Goal: Information Seeking & Learning: Learn about a topic

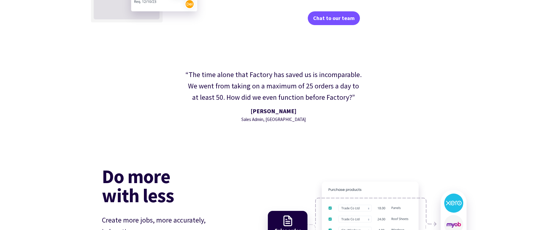
scroll to position [1368, 0]
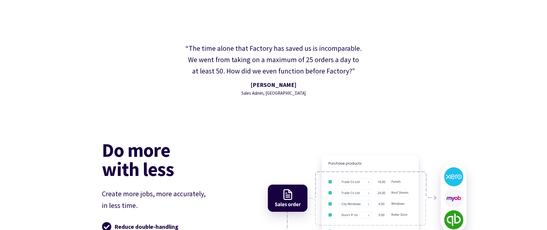
click at [523, 71] on div "“The time alone that Factory has saved us is incomparable. We went from taking …" at bounding box center [274, 70] width 528 height 66
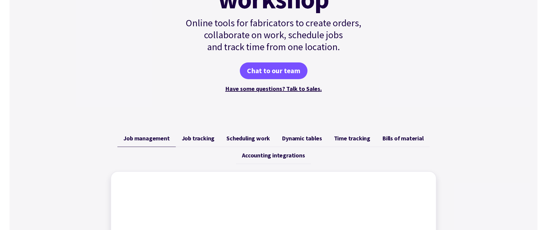
scroll to position [121, 0]
click at [395, 136] on span "Bills of material" at bounding box center [402, 137] width 41 height 7
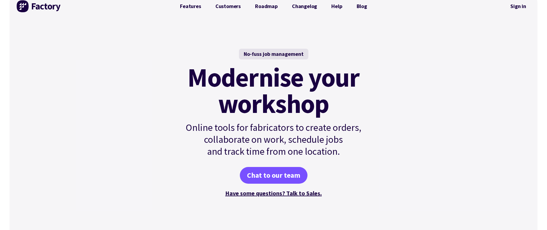
scroll to position [0, 0]
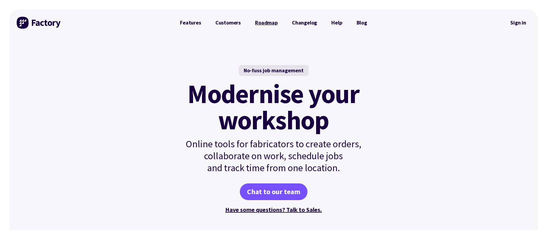
click at [267, 24] on link "Roadmap" at bounding box center [266, 23] width 37 height 12
click at [188, 23] on link "Features" at bounding box center [190, 23] width 35 height 12
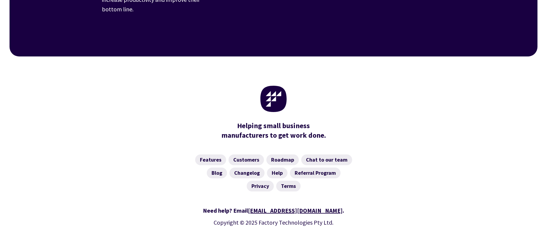
scroll to position [971, 0]
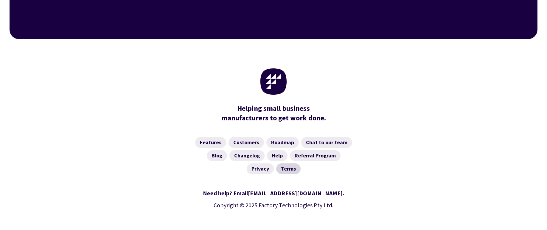
click at [291, 163] on link "Terms" at bounding box center [288, 168] width 24 height 11
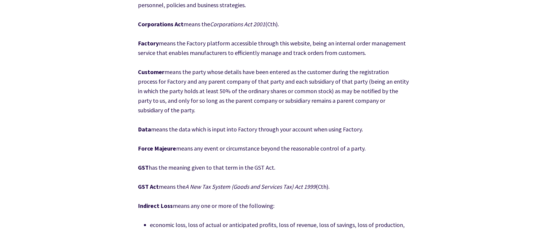
scroll to position [365, 0]
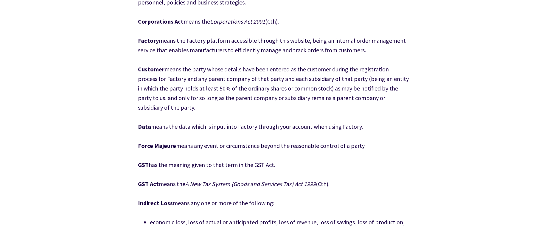
click at [380, 53] on p "Factory means the Factory platform accessible through this website, being an in…" at bounding box center [273, 45] width 271 height 19
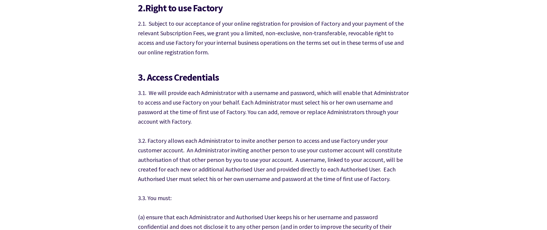
scroll to position [1155, 0]
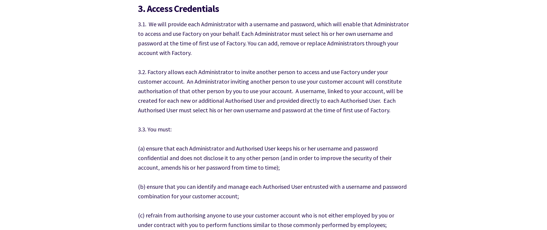
scroll to position [1216, 0]
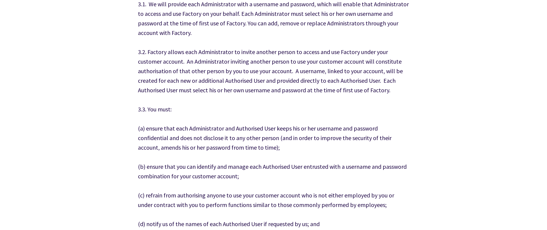
scroll to position [1247, 0]
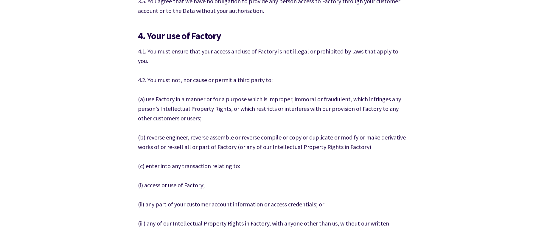
scroll to position [1581, 0]
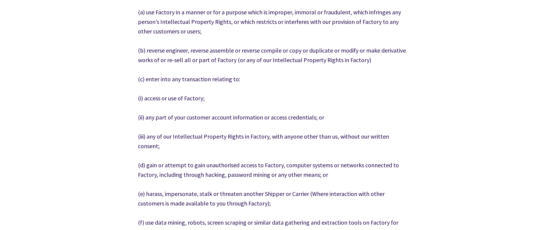
scroll to position [1672, 0]
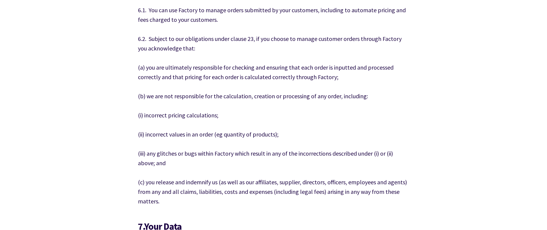
scroll to position [2159, 0]
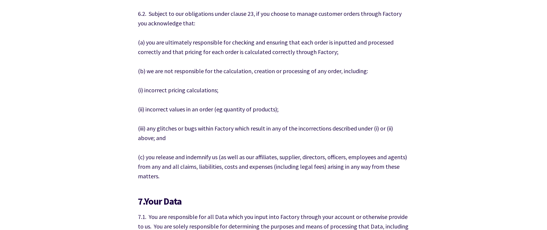
click at [396, 85] on p "(i) incorrect pricing calculations;" at bounding box center [273, 90] width 271 height 10
click at [225, 85] on p "(i) incorrect pricing calculations;" at bounding box center [273, 90] width 271 height 10
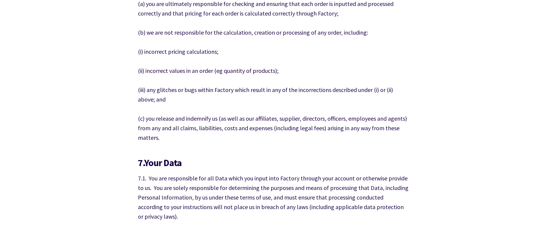
scroll to position [2189, 0]
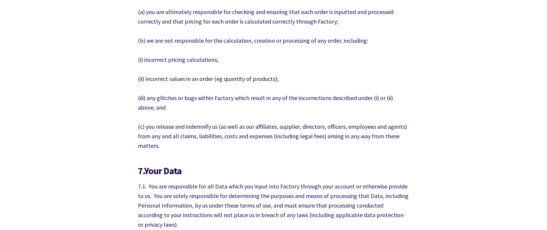
click at [232, 93] on p "(iii) any glitches or bugs within Factory which result in any of the incorrecti…" at bounding box center [273, 102] width 271 height 19
click at [243, 127] on p "(c) you release and indemnify us (as well as our affiliates, supplier, director…" at bounding box center [273, 136] width 271 height 29
click at [399, 122] on p "(c) you release and indemnify us (as well as our affiliates, supplier, director…" at bounding box center [273, 136] width 271 height 29
click at [387, 126] on p "(c) you release and indemnify us (as well as our affiliates, supplier, director…" at bounding box center [273, 136] width 271 height 29
click at [399, 122] on p "(c) you release and indemnify us (as well as our affiliates, supplier, director…" at bounding box center [273, 136] width 271 height 29
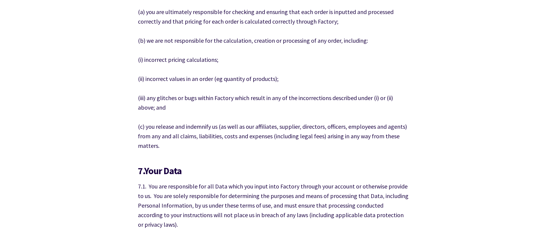
click at [395, 125] on p "(c) you release and indemnify us (as well as our affiliates, supplier, director…" at bounding box center [273, 136] width 271 height 29
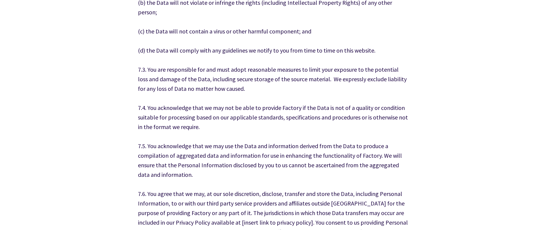
scroll to position [2493, 0]
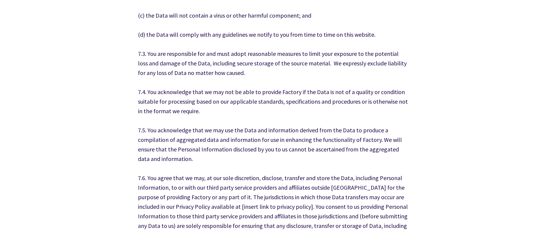
click at [341, 49] on p "7.3. You are responsible for and must adopt reasonable measures to limit your e…" at bounding box center [273, 63] width 271 height 29
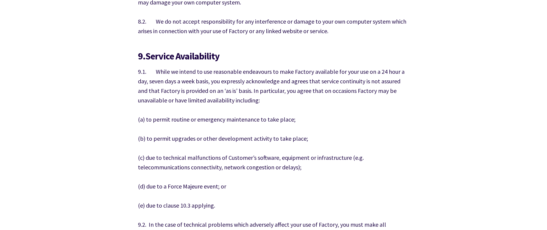
scroll to position [2797, 0]
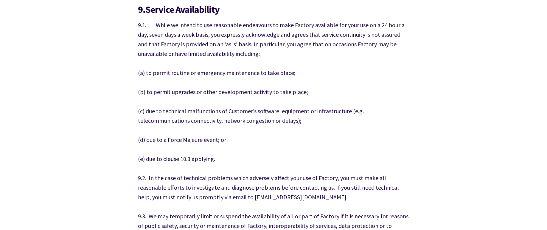
scroll to position [2858, 0]
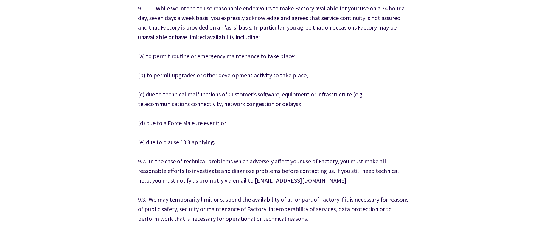
click at [321, 89] on p "(c) due to technical malfunctions of Customer’s software, equipment or infrastr…" at bounding box center [273, 98] width 271 height 19
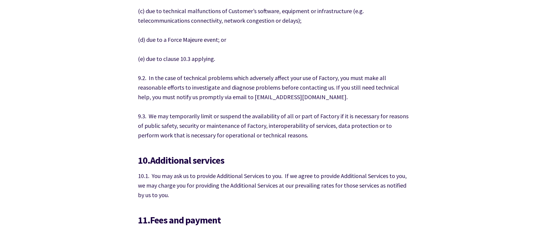
scroll to position [2949, 0]
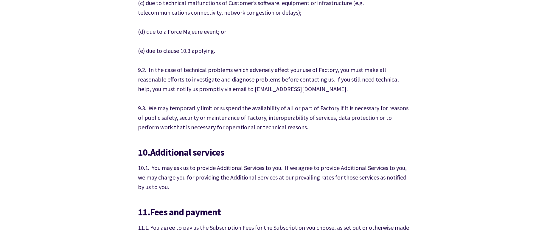
click at [330, 65] on p "9.2. In the case of technical problems which adversely affect your use of Facto…" at bounding box center [273, 79] width 271 height 29
click at [376, 103] on p "9.3. We may temporarily limit or suspend the availability of all or part of Fac…" at bounding box center [273, 117] width 271 height 29
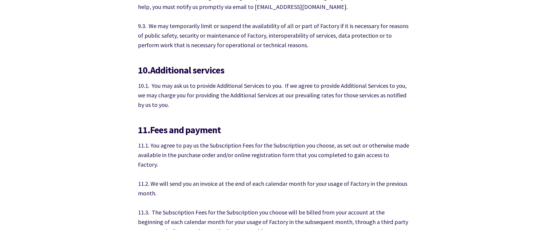
scroll to position [3041, 0]
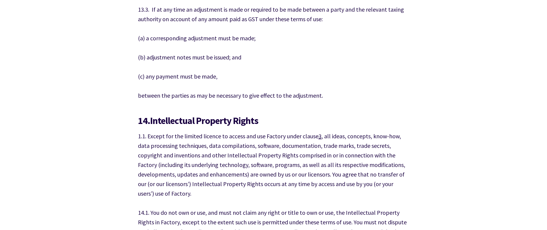
scroll to position [3588, 0]
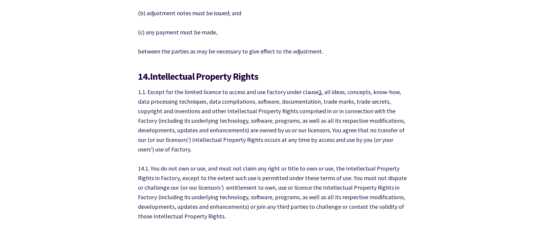
click at [326, 96] on p "1.1. Except for the limited licence to access and use Factory under clause 3 , …" at bounding box center [273, 120] width 271 height 67
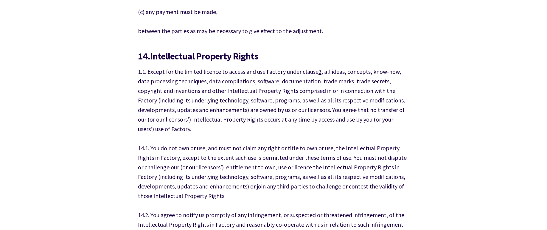
scroll to position [3618, 0]
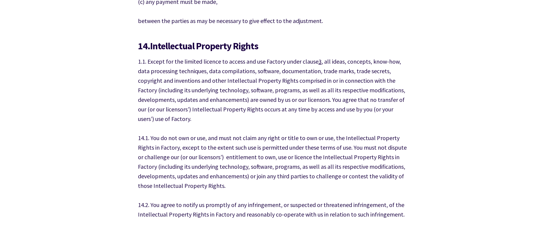
click at [237, 85] on p "1.1. Except for the limited licence to access and use Factory under clause 3 , …" at bounding box center [273, 90] width 271 height 67
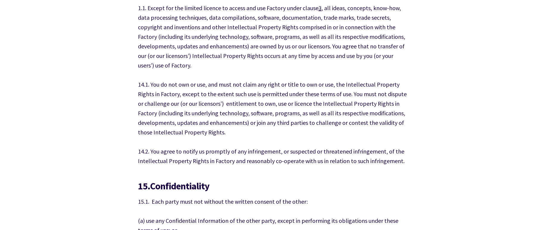
scroll to position [3679, 0]
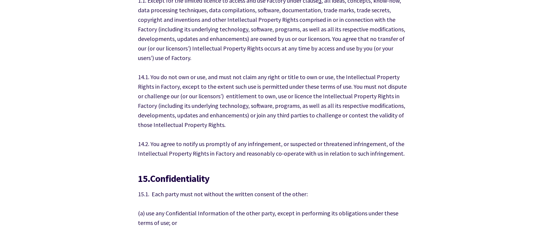
click at [319, 139] on p "14.2. You agree to notify us promptly of any infringement, or suspected or thre…" at bounding box center [273, 148] width 271 height 19
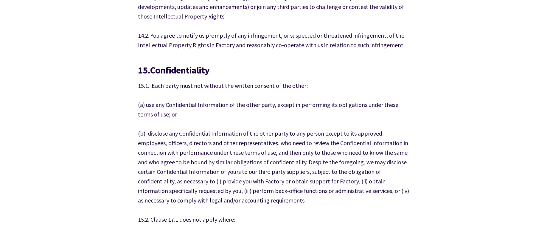
scroll to position [3801, 0]
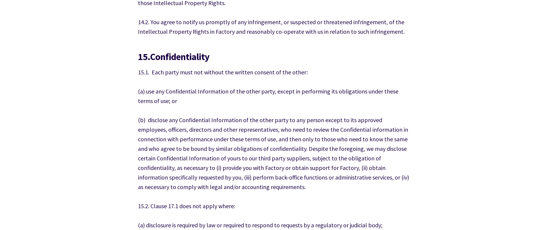
click at [218, 86] on p "(a) use any Confidential Information of the other party, except in performing i…" at bounding box center [273, 95] width 271 height 19
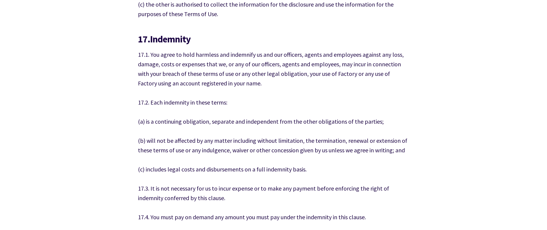
scroll to position [4257, 0]
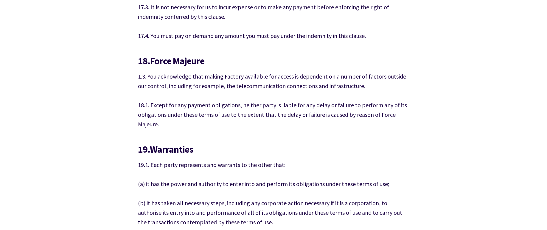
scroll to position [4439, 0]
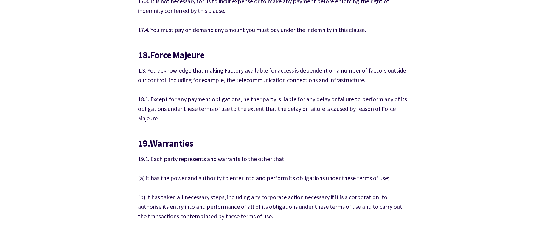
click at [181, 94] on p "18.1. Except for any payment obligations, neither party is liable for any delay…" at bounding box center [273, 108] width 271 height 29
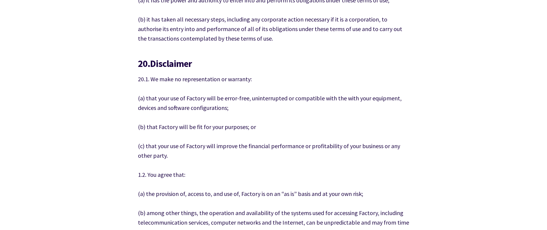
scroll to position [4622, 0]
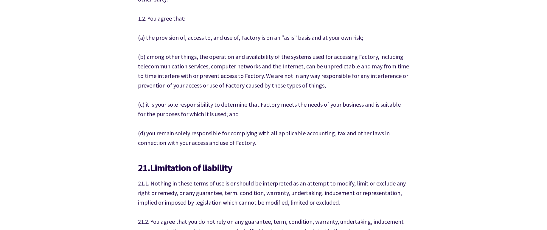
scroll to position [4774, 0]
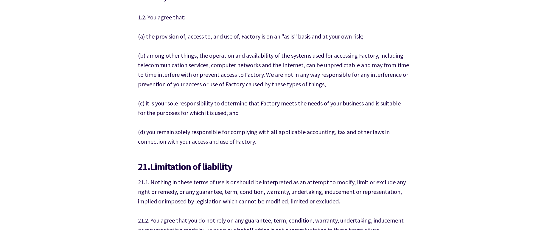
click at [269, 127] on p "(d) you remain solely responsible for complying with all applicable accounting,…" at bounding box center [273, 136] width 271 height 19
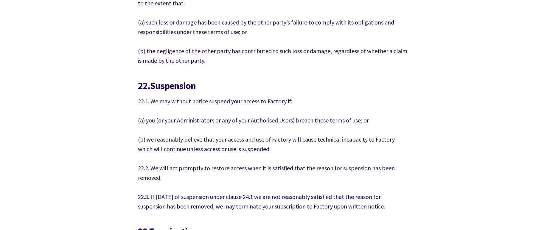
scroll to position [5291, 0]
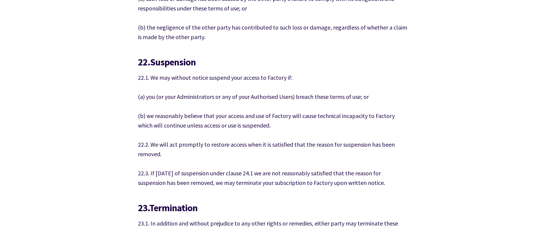
click at [267, 111] on p "(b) we reasonably believe that your access and use of Factory will cause techni…" at bounding box center [273, 120] width 271 height 19
click at [260, 111] on p "(b) we reasonably believe that your access and use of Factory will cause techni…" at bounding box center [273, 120] width 271 height 19
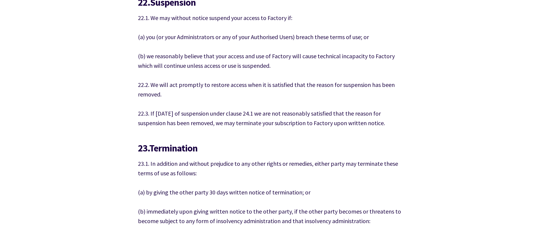
scroll to position [5352, 0]
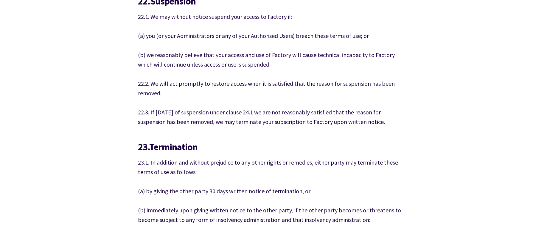
click at [384, 107] on p "22.3. If within 30 days of suspension under clause 24.1 we are not reasonably s…" at bounding box center [273, 116] width 271 height 19
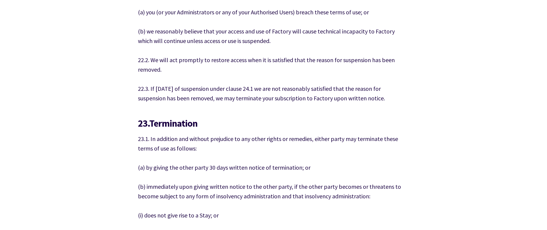
scroll to position [5382, 0]
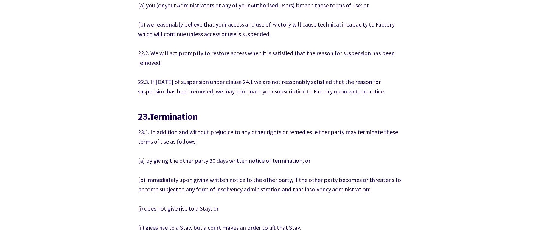
click at [219, 110] on h5 "23. Termination" at bounding box center [273, 116] width 271 height 12
click at [197, 127] on p "23.1. In addition and without prejudice to any other rights or remedies, either…" at bounding box center [273, 136] width 271 height 19
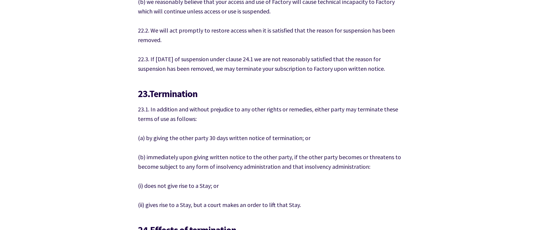
scroll to position [5412, 0]
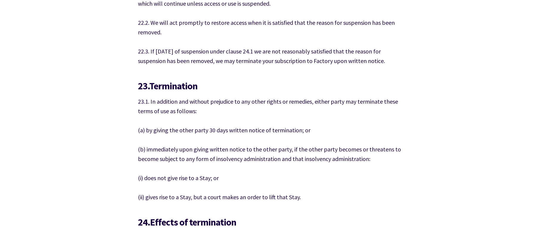
click at [375, 192] on p "(ii) gives rise to a Stay, but a court makes an order to lift that Stay." at bounding box center [273, 197] width 271 height 10
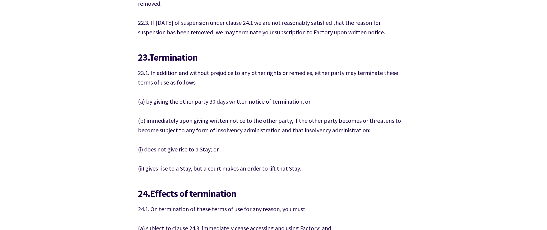
scroll to position [5443, 0]
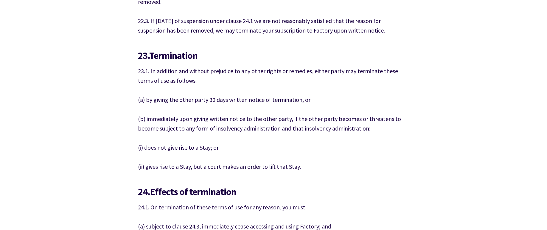
click at [222, 142] on p "(i) does not give rise to a Stay; or" at bounding box center [273, 147] width 271 height 10
click at [300, 162] on p "(ii) gives rise to a Stay, but a court makes an order to lift that Stay." at bounding box center [273, 167] width 271 height 10
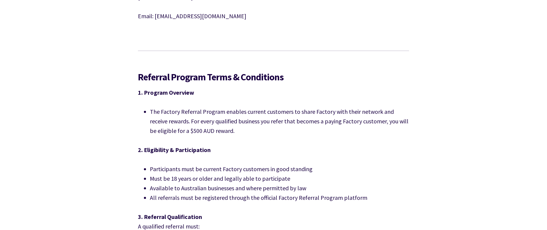
scroll to position [5960, 0]
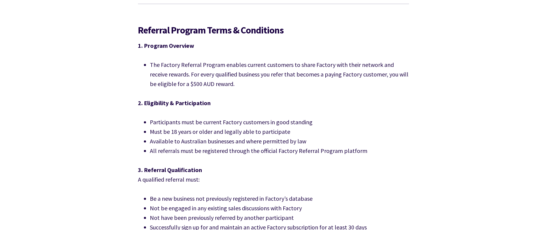
scroll to position [5990, 0]
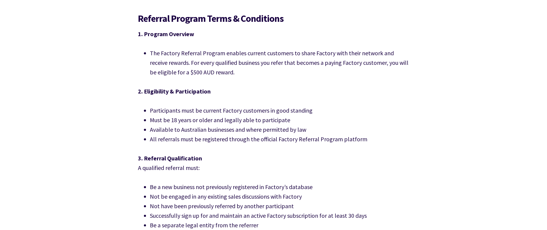
click at [393, 153] on p "3. Referral Qualification A qualified referral must:" at bounding box center [273, 162] width 271 height 19
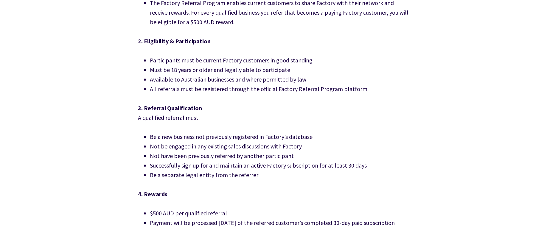
scroll to position [6051, 0]
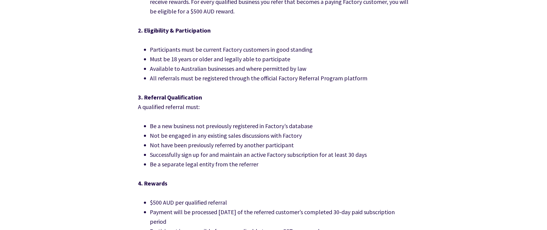
click at [379, 150] on li "Successfully sign up for and maintain an active Factory subscription for at lea…" at bounding box center [279, 155] width 259 height 10
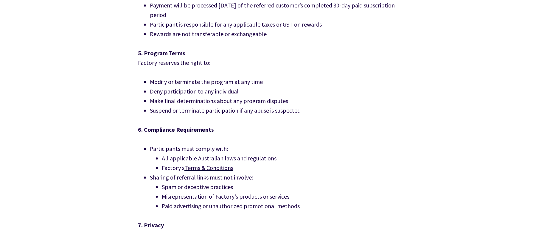
scroll to position [6264, 0]
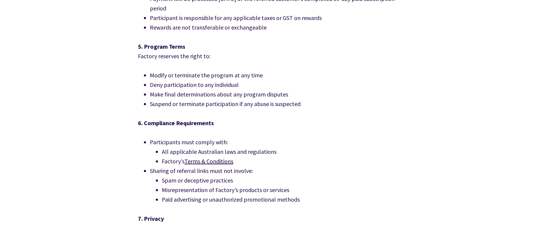
click at [306, 99] on li "Suspend or terminate participation if any abuse is suspected" at bounding box center [279, 104] width 259 height 10
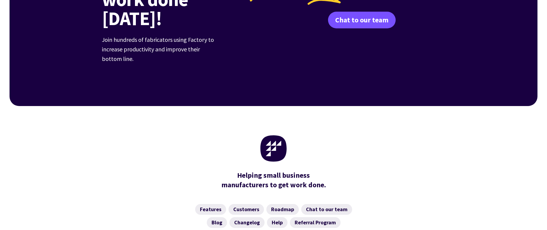
scroll to position [6750, 0]
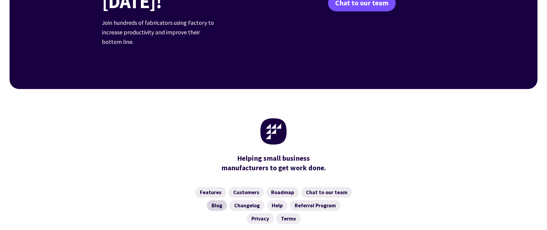
click at [219, 200] on link "Blog" at bounding box center [217, 205] width 20 height 11
